Goal: Obtain resource: Download file/media

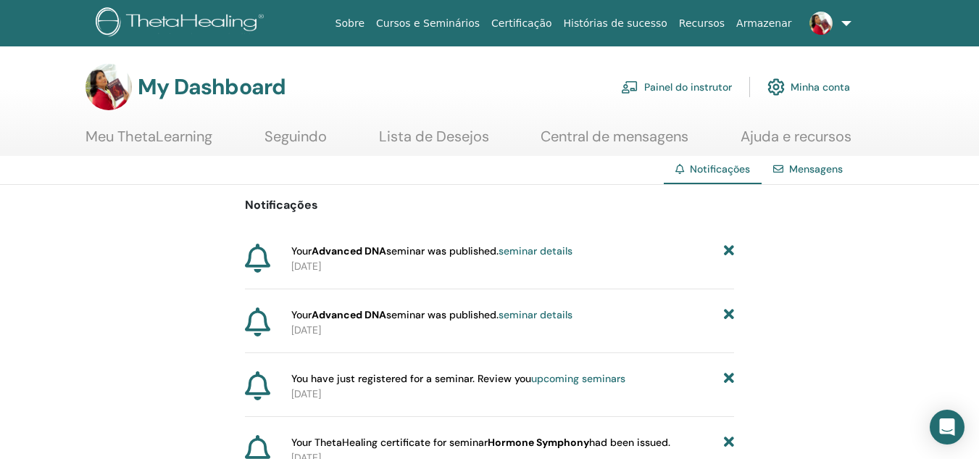
click at [682, 89] on link "Painel do instrutor" at bounding box center [676, 87] width 111 height 32
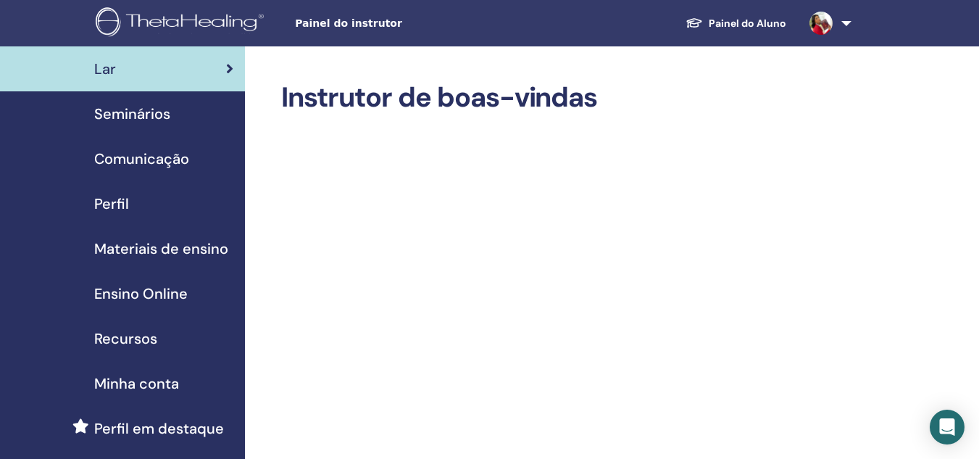
click at [144, 290] on span "Ensino Online" at bounding box center [140, 294] width 93 height 22
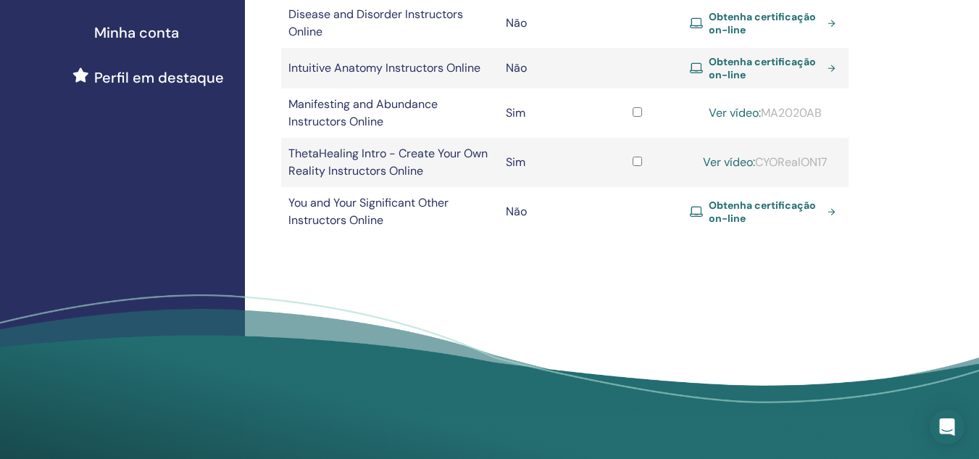
scroll to position [145, 0]
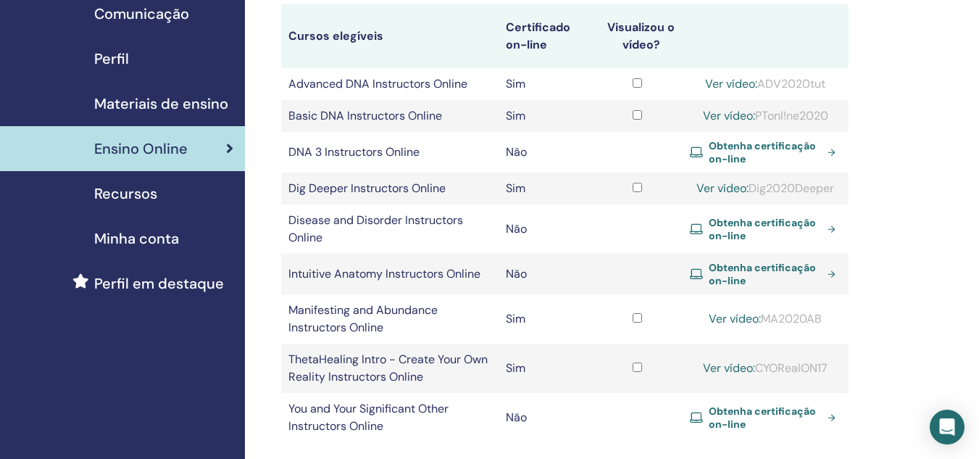
click at [154, 106] on span "Materiais de ensino" at bounding box center [161, 104] width 134 height 22
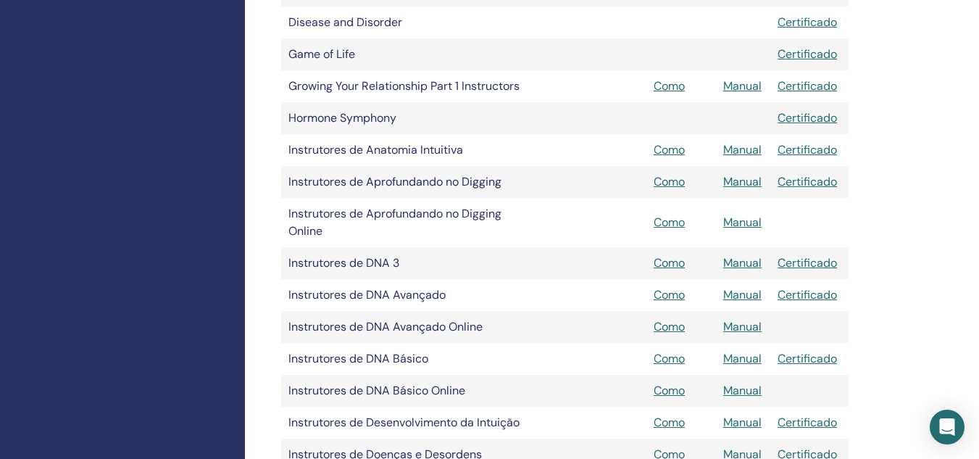
scroll to position [507, 0]
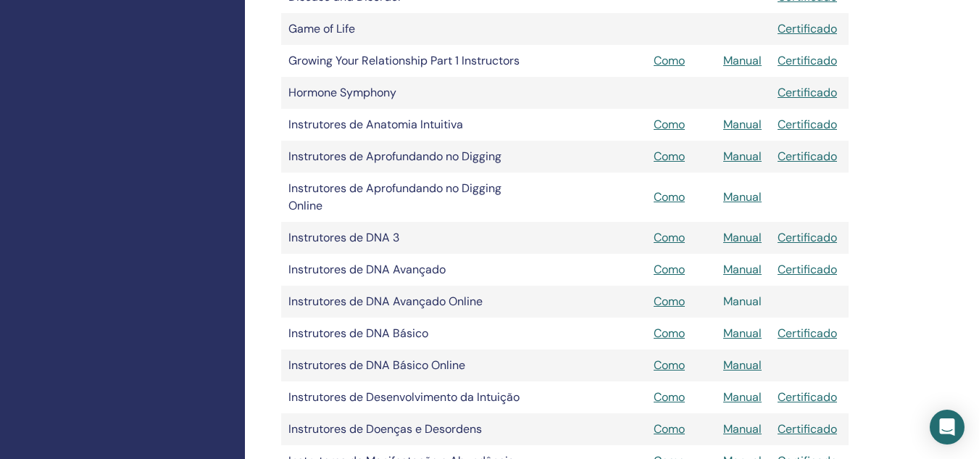
click at [751, 302] on link "Manual" at bounding box center [742, 301] width 38 height 15
